Goal: Task Accomplishment & Management: Manage account settings

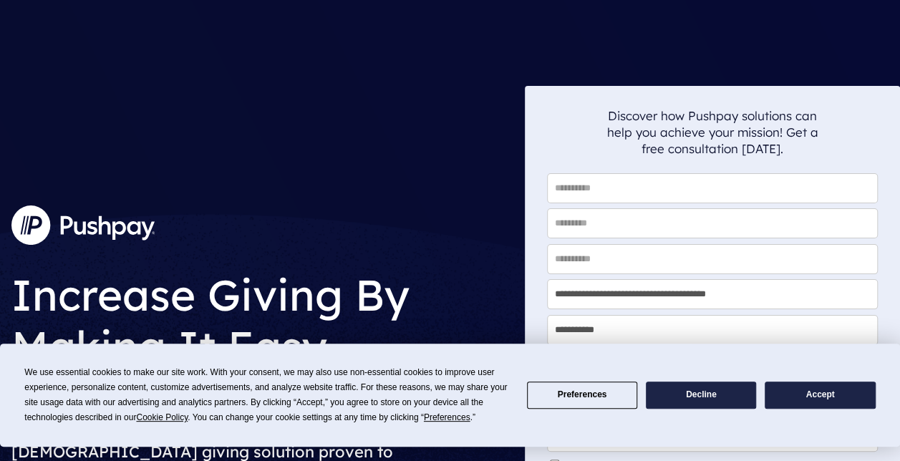
click at [821, 401] on button "Accept" at bounding box center [820, 396] width 110 height 28
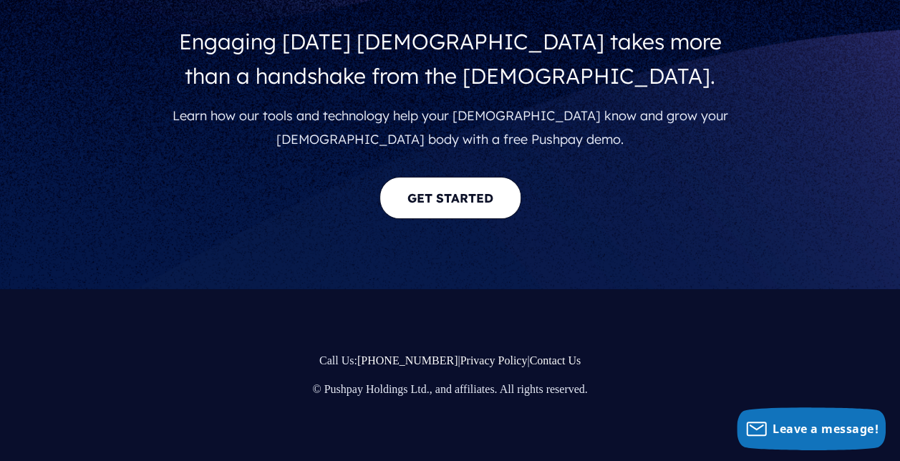
scroll to position [2820, 0]
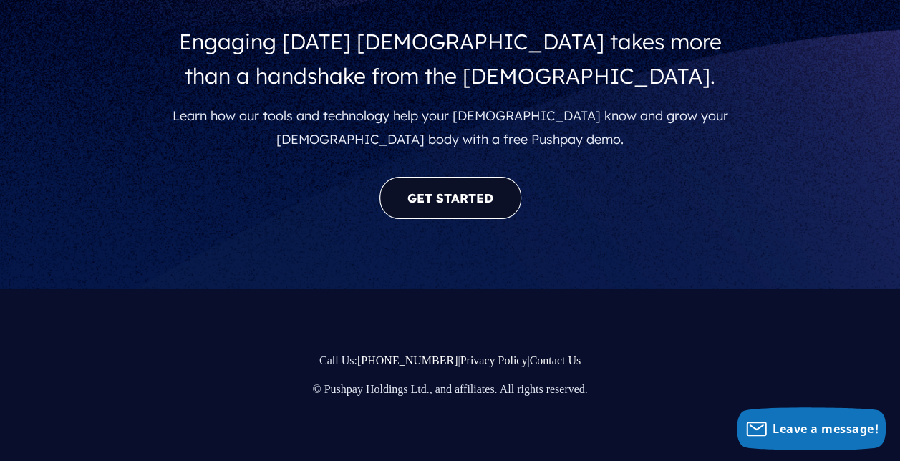
click at [453, 202] on link "GET STARTED" at bounding box center [451, 198] width 142 height 42
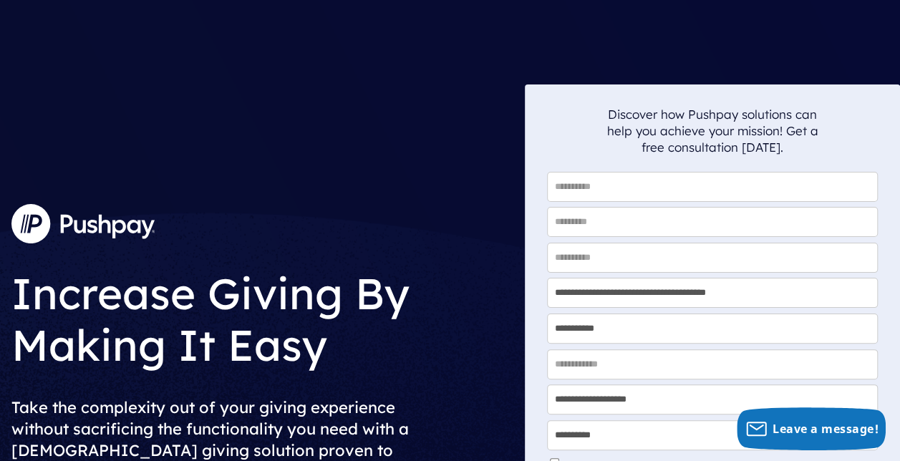
scroll to position [0, 0]
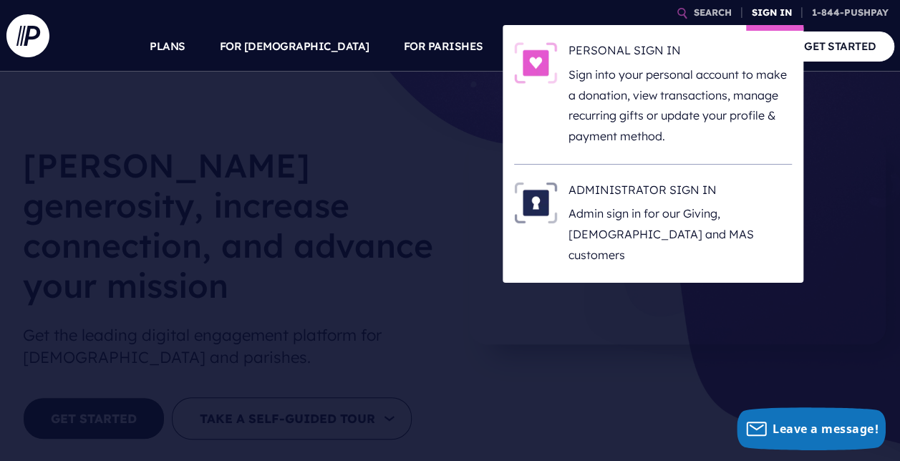
click at [766, 6] on link "SIGN IN" at bounding box center [772, 12] width 52 height 25
click at [765, 9] on link "SIGN IN" at bounding box center [772, 12] width 52 height 25
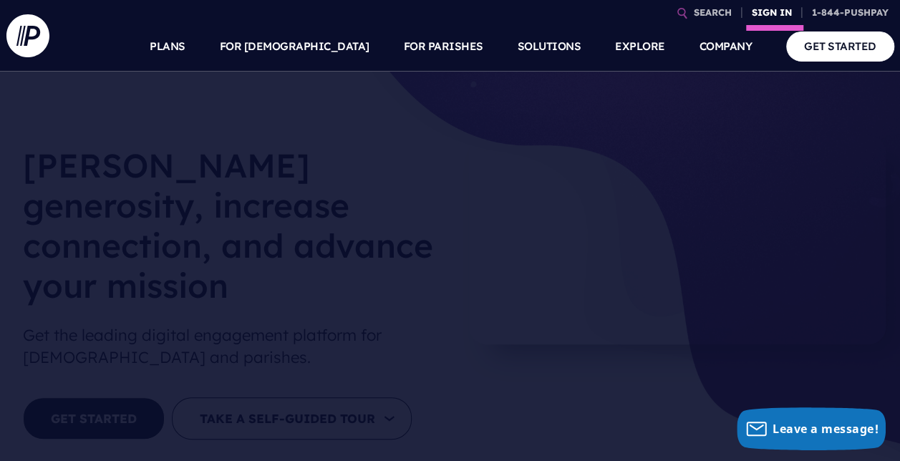
click at [766, 4] on link "SIGN IN" at bounding box center [772, 12] width 52 height 25
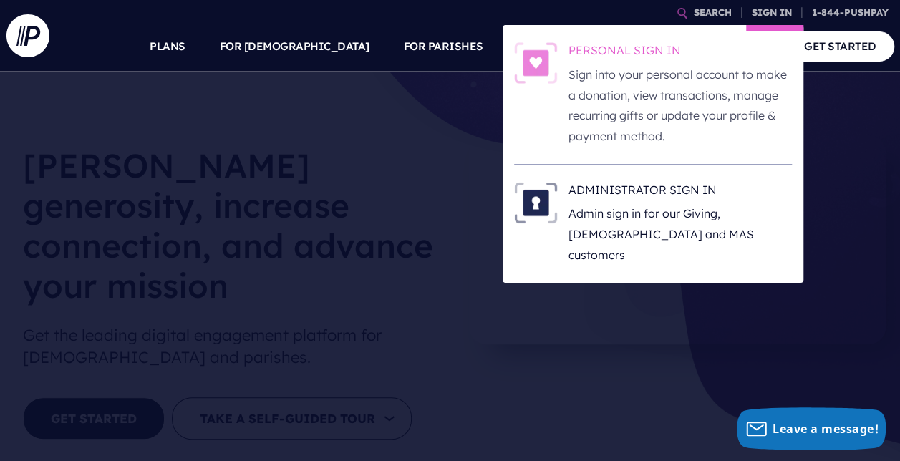
click at [655, 43] on h6 "PERSONAL SIGN IN" at bounding box center [680, 52] width 223 height 21
